Goal: Book appointment/travel/reservation

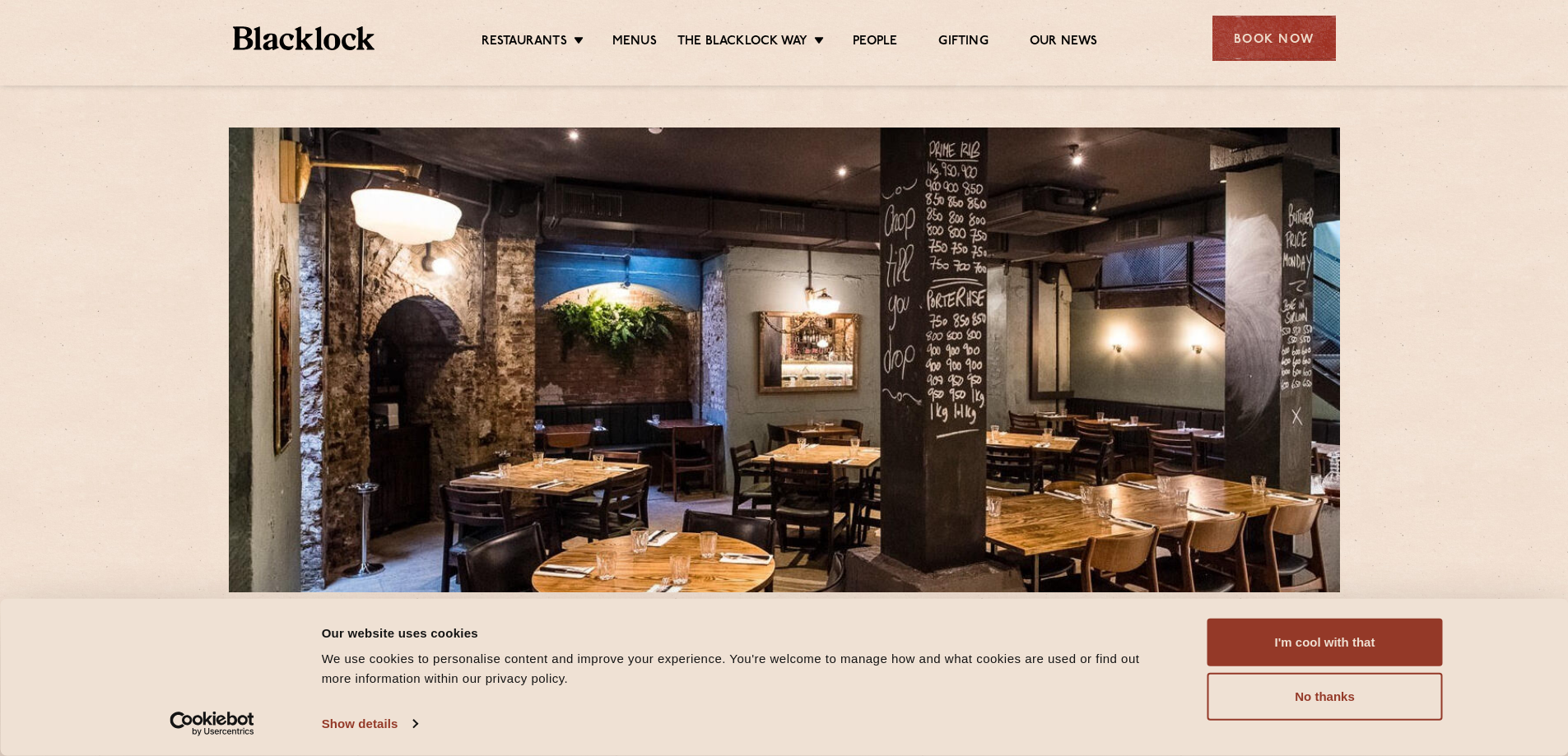
click at [545, 31] on ul "Restaurants Soho City Shoreditch Covent Garden Canary Wharf Manchester Birmingh…" at bounding box center [789, 39] width 829 height 27
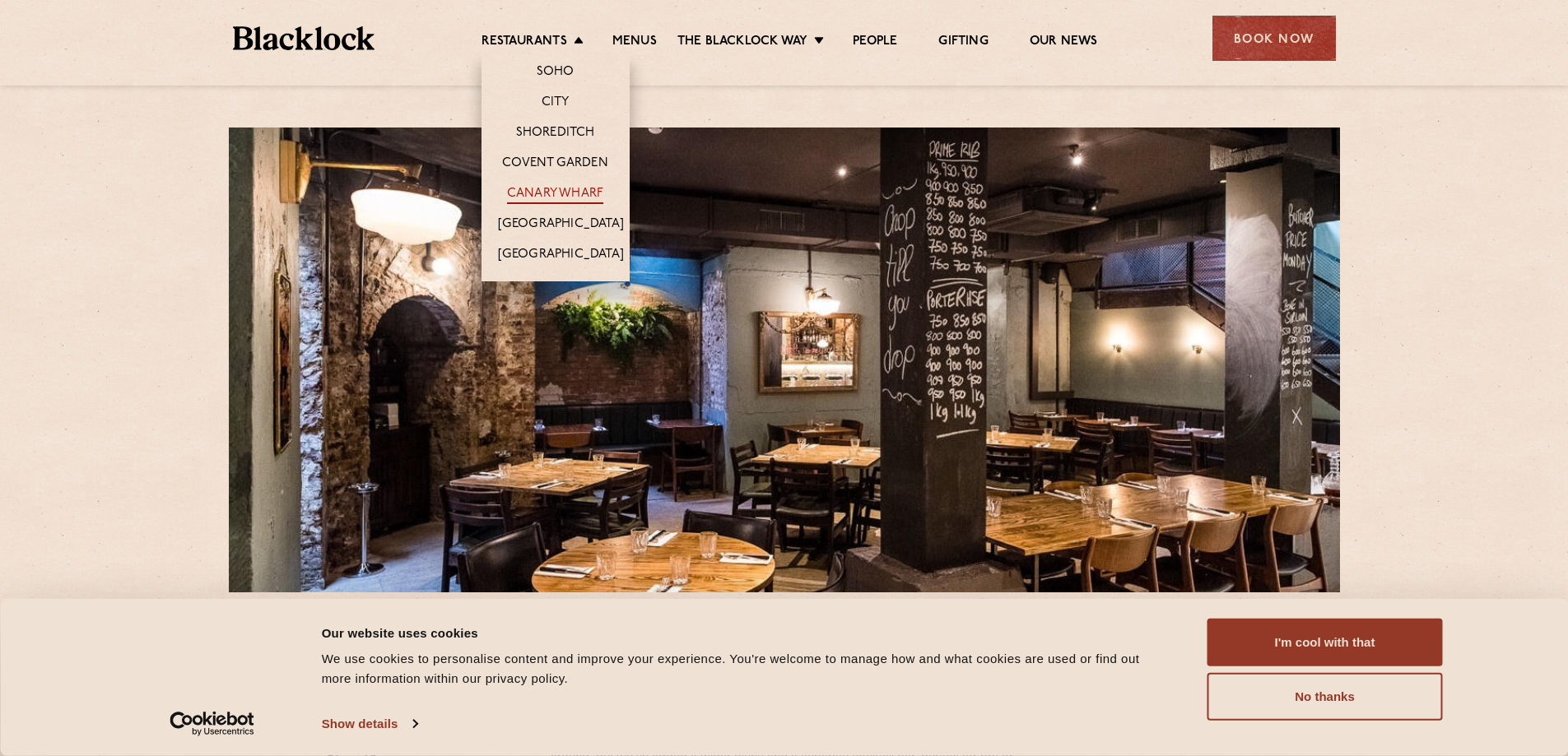
click at [545, 186] on link "Canary Wharf" at bounding box center [555, 195] width 97 height 18
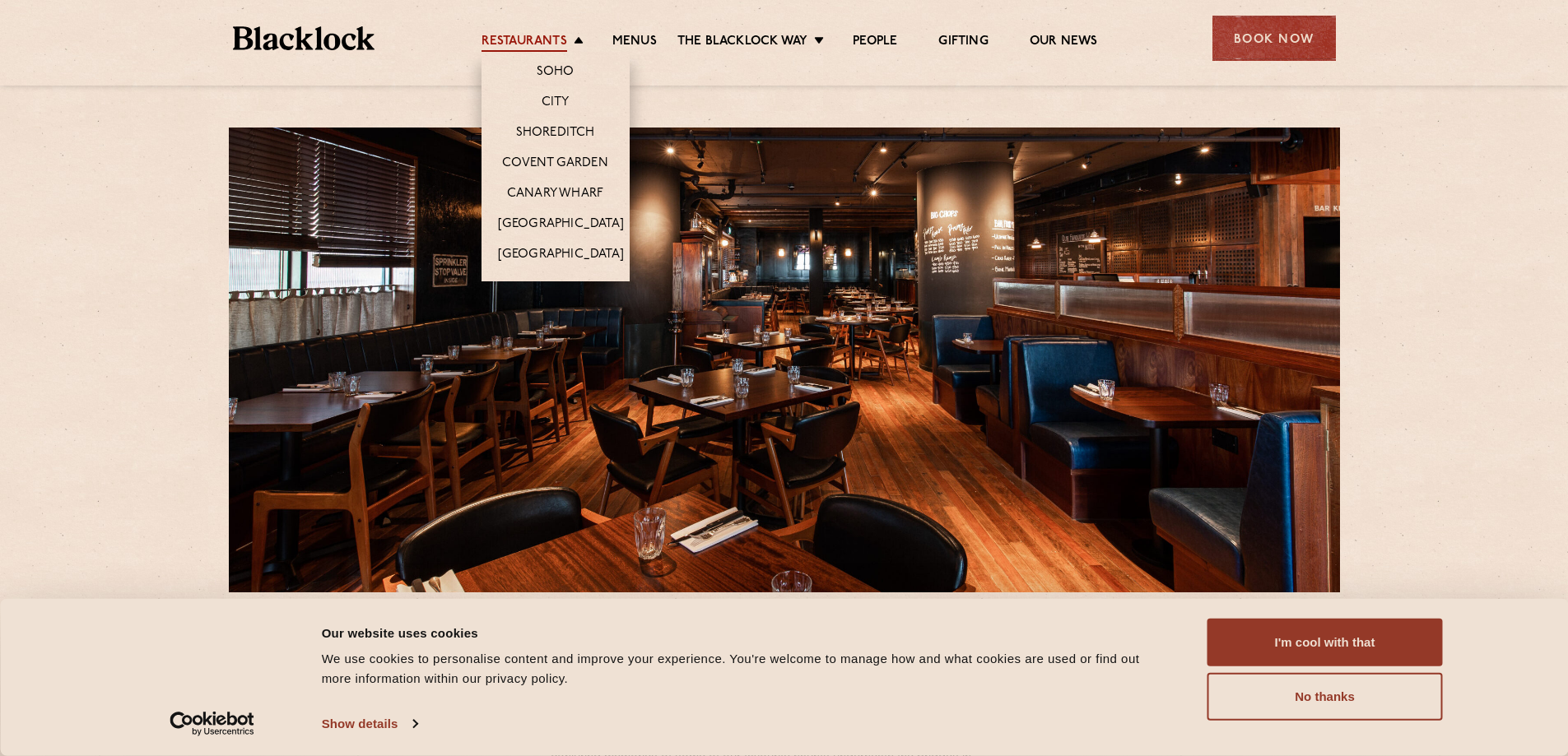
click at [526, 43] on link "Restaurants" at bounding box center [524, 43] width 85 height 18
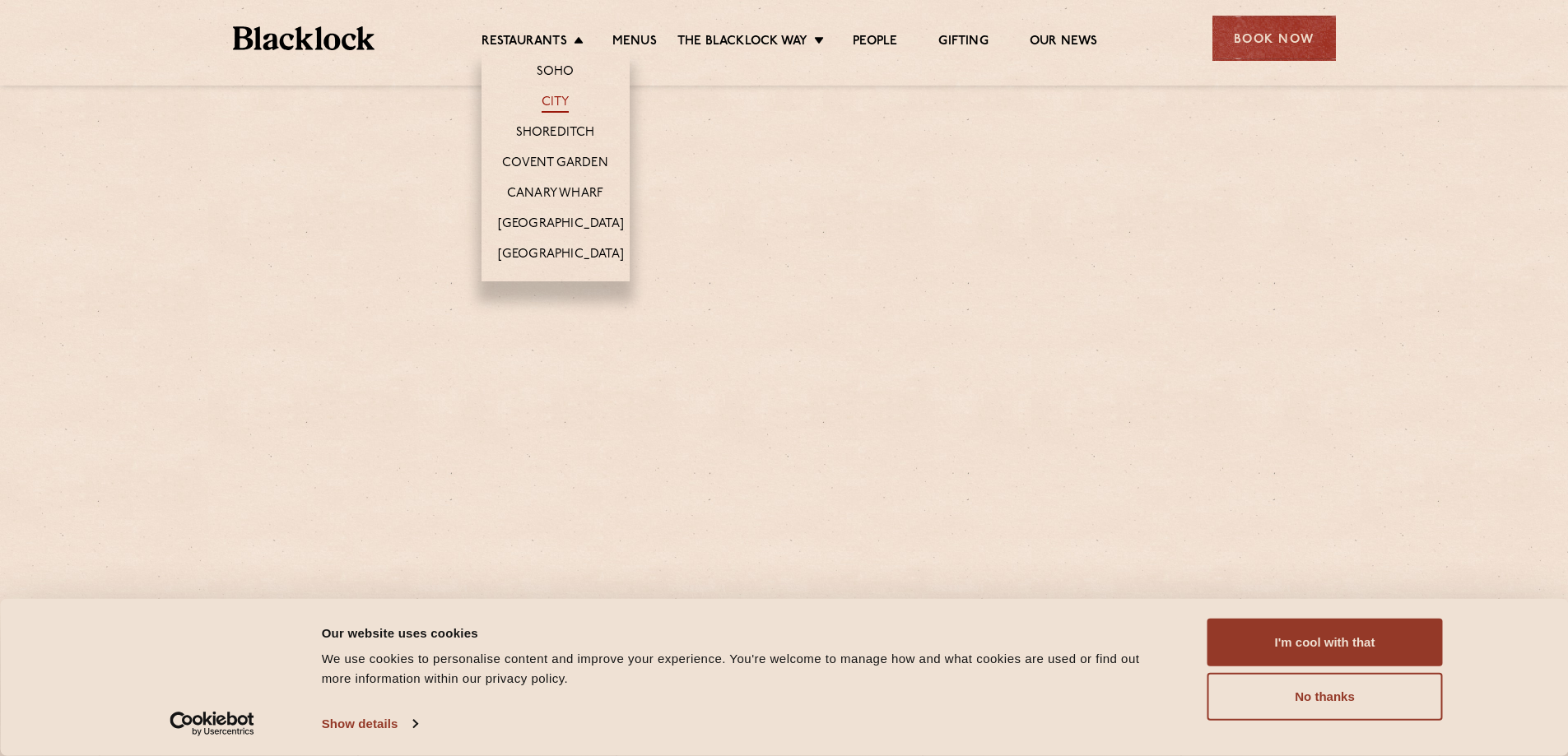
click at [547, 96] on link "City" at bounding box center [555, 104] width 28 height 18
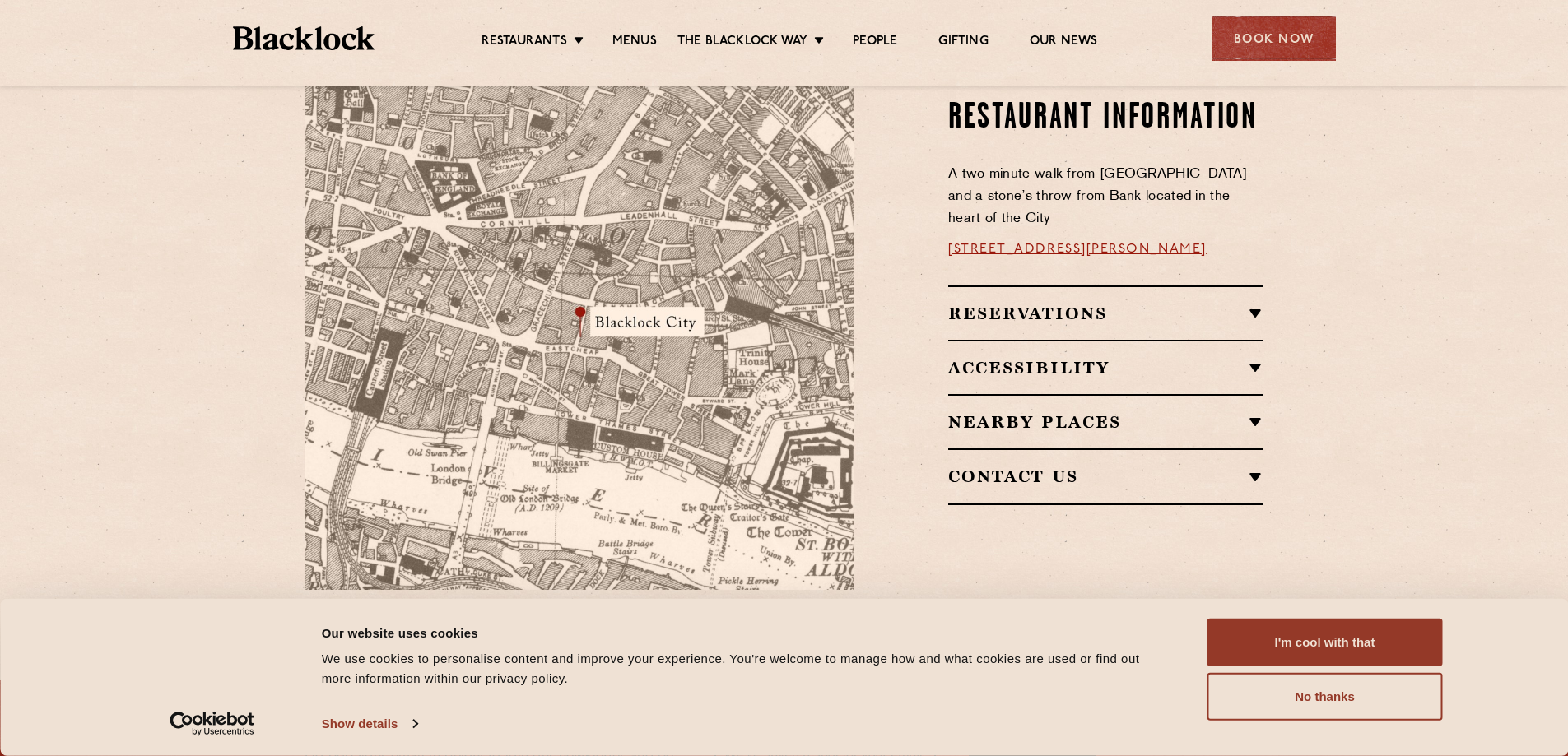
scroll to position [987, 0]
click at [1114, 285] on div "Reservations RESERVATIONS We know that bookings are important for any occasions…" at bounding box center [1106, 311] width 315 height 54
